Goal: Information Seeking & Learning: Check status

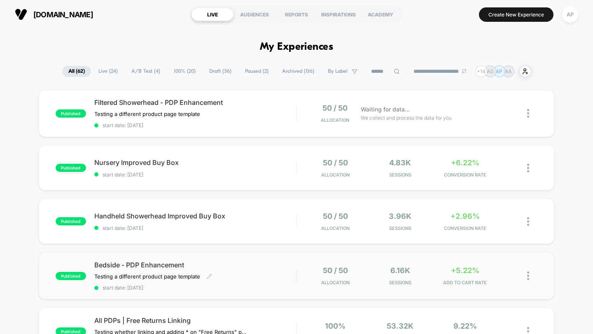
click at [266, 278] on div "Bedside - PDP Enhancement Testing a different product page template Click to ed…" at bounding box center [195, 276] width 202 height 30
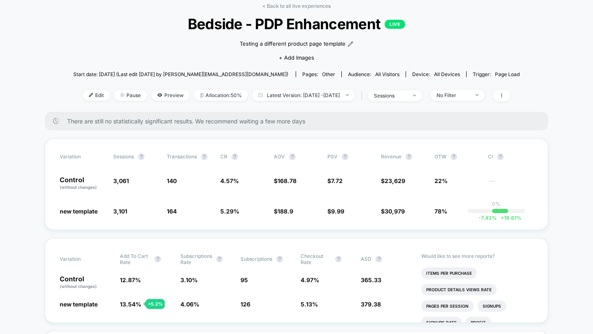
scroll to position [40, 0]
click at [469, 94] on div "No Filter" at bounding box center [452, 95] width 33 height 6
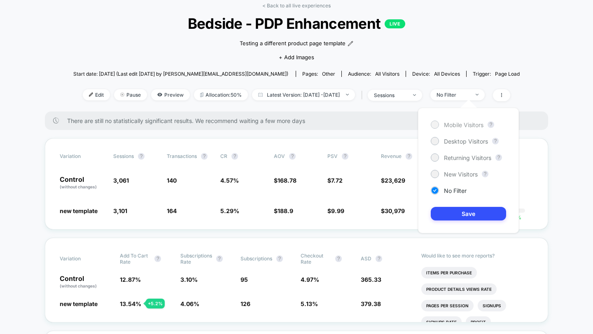
click at [461, 124] on span "Mobile Visitors" at bounding box center [464, 124] width 40 height 7
click at [455, 221] on div "Mobile Visitors ? Desktop Visitors ? Returning Visitors ? New Visitors ? No Fil…" at bounding box center [468, 171] width 101 height 126
click at [455, 215] on button "Save" at bounding box center [468, 214] width 75 height 14
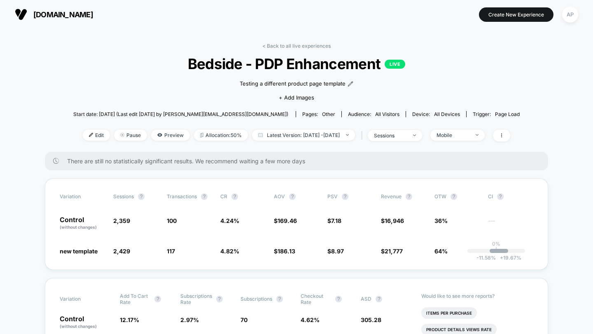
click at [306, 47] on link "< Back to all live experiences" at bounding box center [296, 46] width 68 height 6
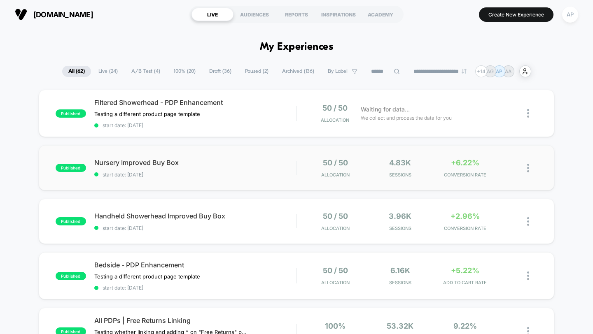
click at [271, 182] on div "published Nursery Improved Buy Box start date: [DATE] 50 / 50 Allocation 4.83k …" at bounding box center [297, 167] width 516 height 45
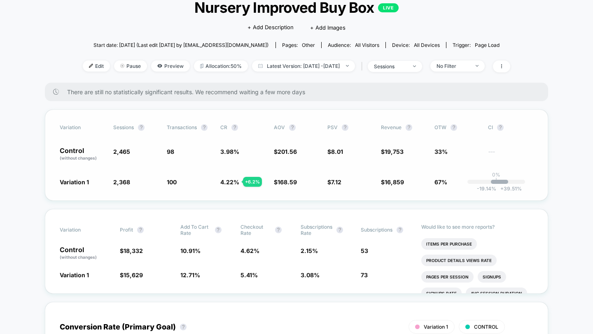
scroll to position [51, 0]
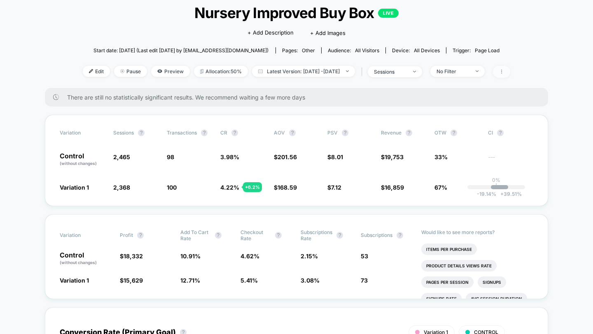
click at [504, 72] on icon at bounding box center [501, 71] width 5 height 5
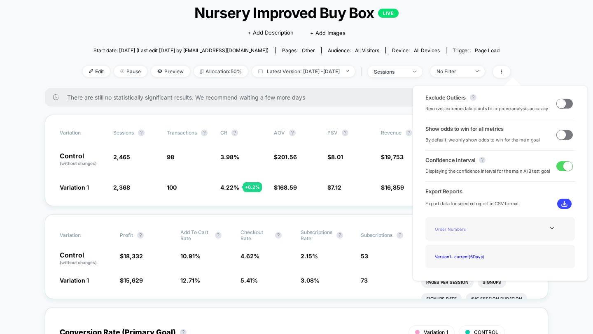
click at [464, 230] on div "Order Numbers" at bounding box center [464, 228] width 66 height 11
click at [563, 204] on img at bounding box center [564, 204] width 6 height 6
